Goal: Information Seeking & Learning: Learn about a topic

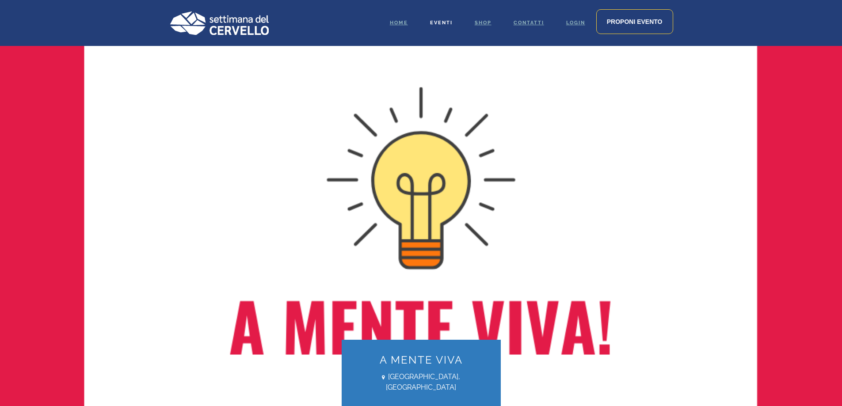
click at [429, 16] on link "Eventi" at bounding box center [441, 23] width 45 height 46
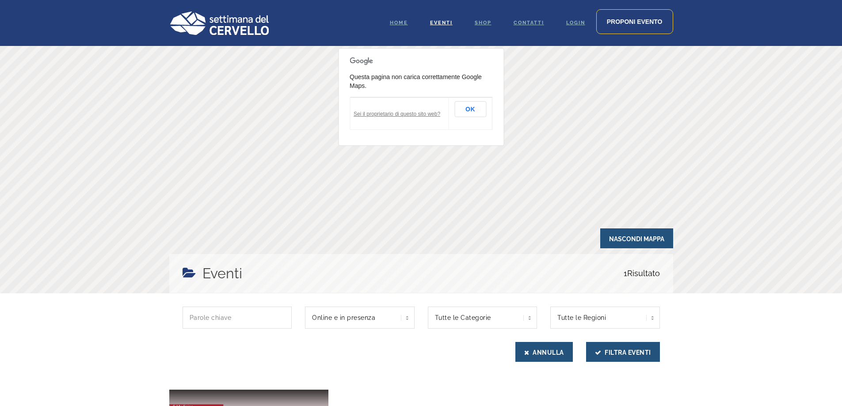
scroll to position [177, 0]
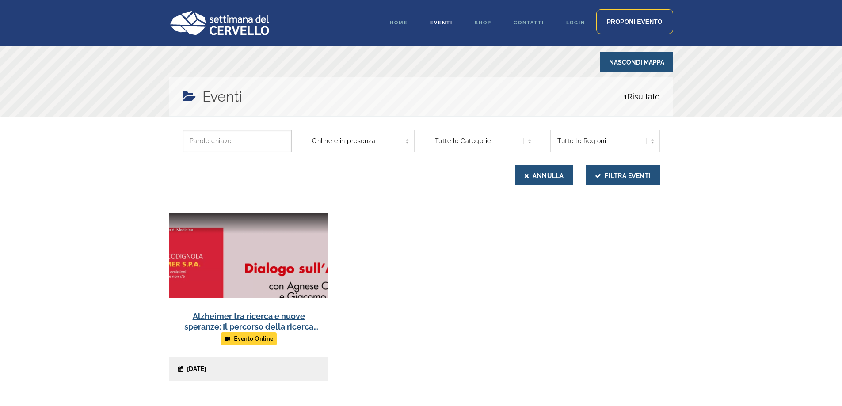
click at [263, 141] on input "text" at bounding box center [238, 141] width 110 height 22
click at [449, 139] on select "Tutte le Categorie Intervista" at bounding box center [483, 141] width 110 height 22
click at [562, 135] on select "Tutte le Regioni Piemonte" at bounding box center [605, 141] width 110 height 22
click at [436, 20] on span "Eventi" at bounding box center [441, 23] width 23 height 6
click at [492, 24] on link "Shop" at bounding box center [483, 23] width 39 height 46
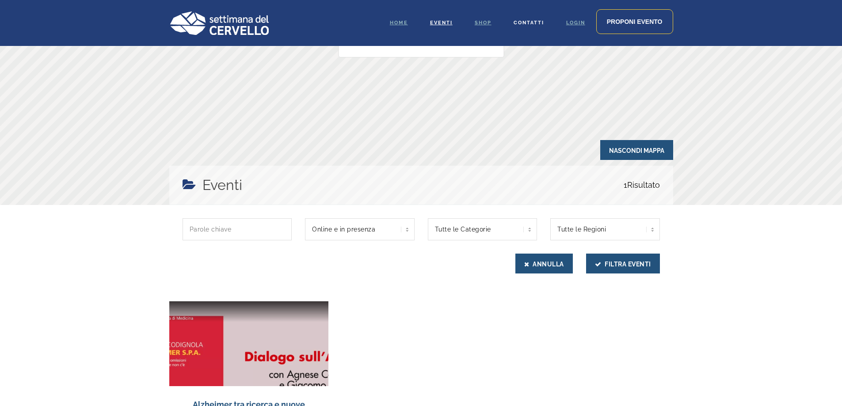
scroll to position [88, 0]
click at [482, 23] on span "Shop" at bounding box center [483, 23] width 17 height 6
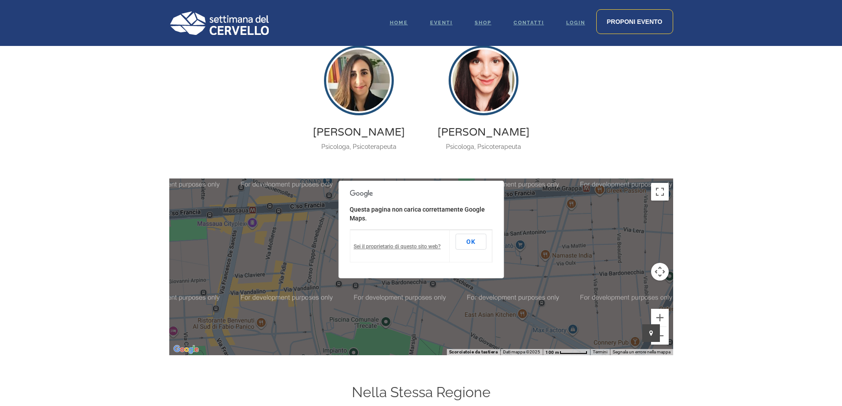
scroll to position [1061, 0]
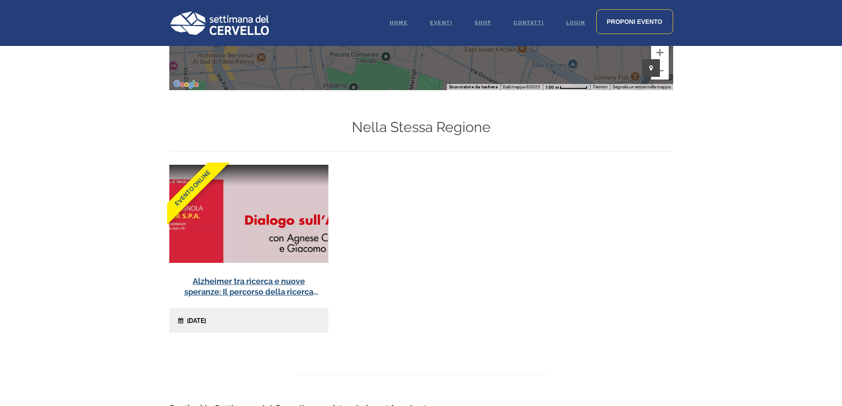
click at [247, 21] on img at bounding box center [218, 23] width 99 height 24
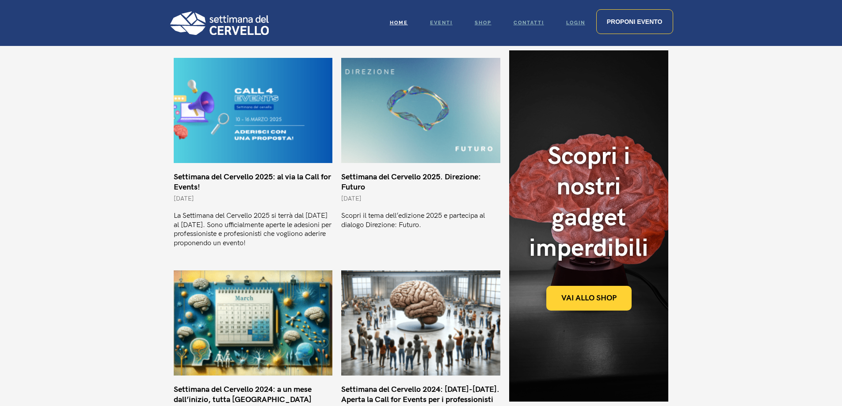
scroll to position [663, 0]
